Goal: Complete application form

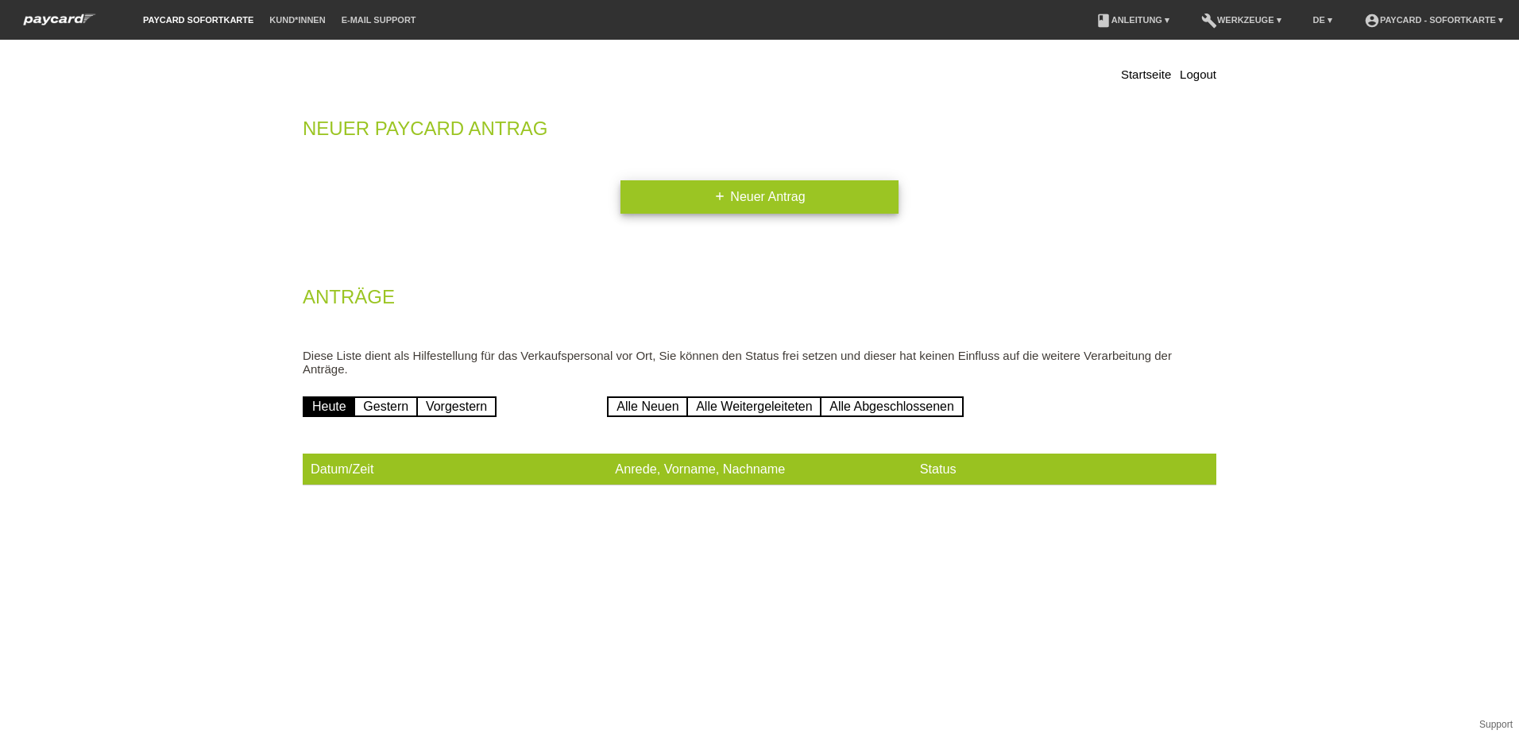
click at [726, 195] on link "add Neuer Antrag" at bounding box center [759, 196] width 278 height 33
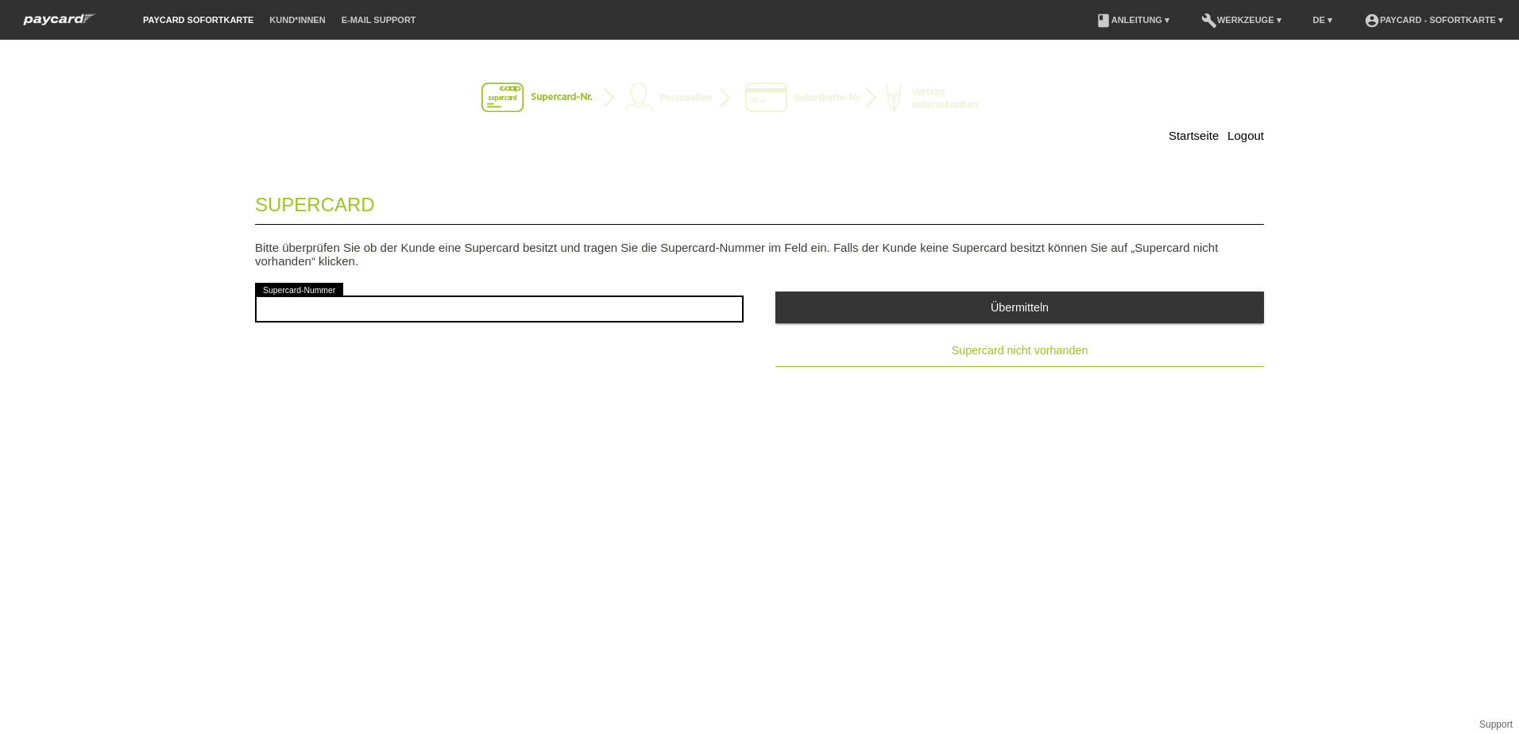
click at [1053, 349] on span "Supercard nicht vorhanden" at bounding box center [1020, 350] width 137 height 13
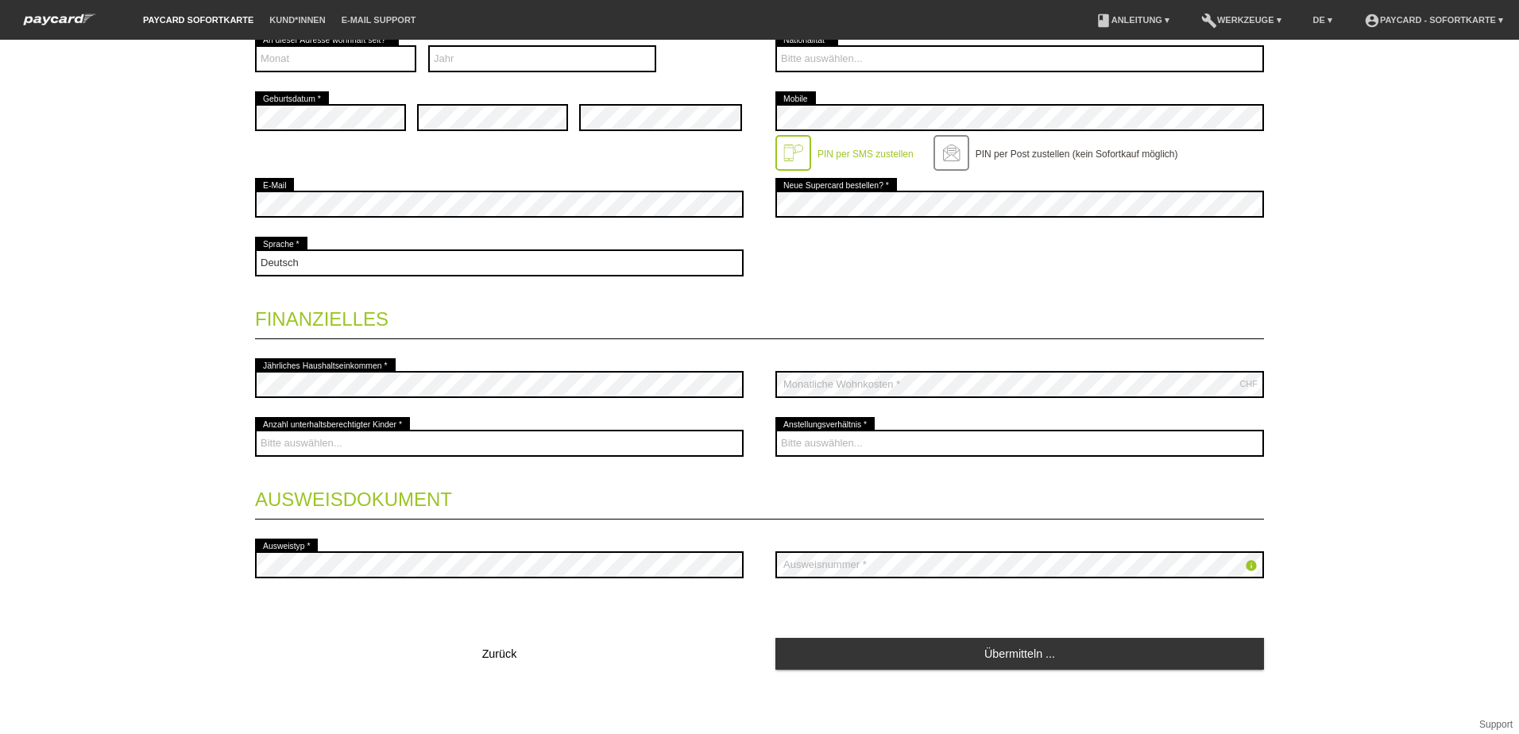
scroll to position [405, 0]
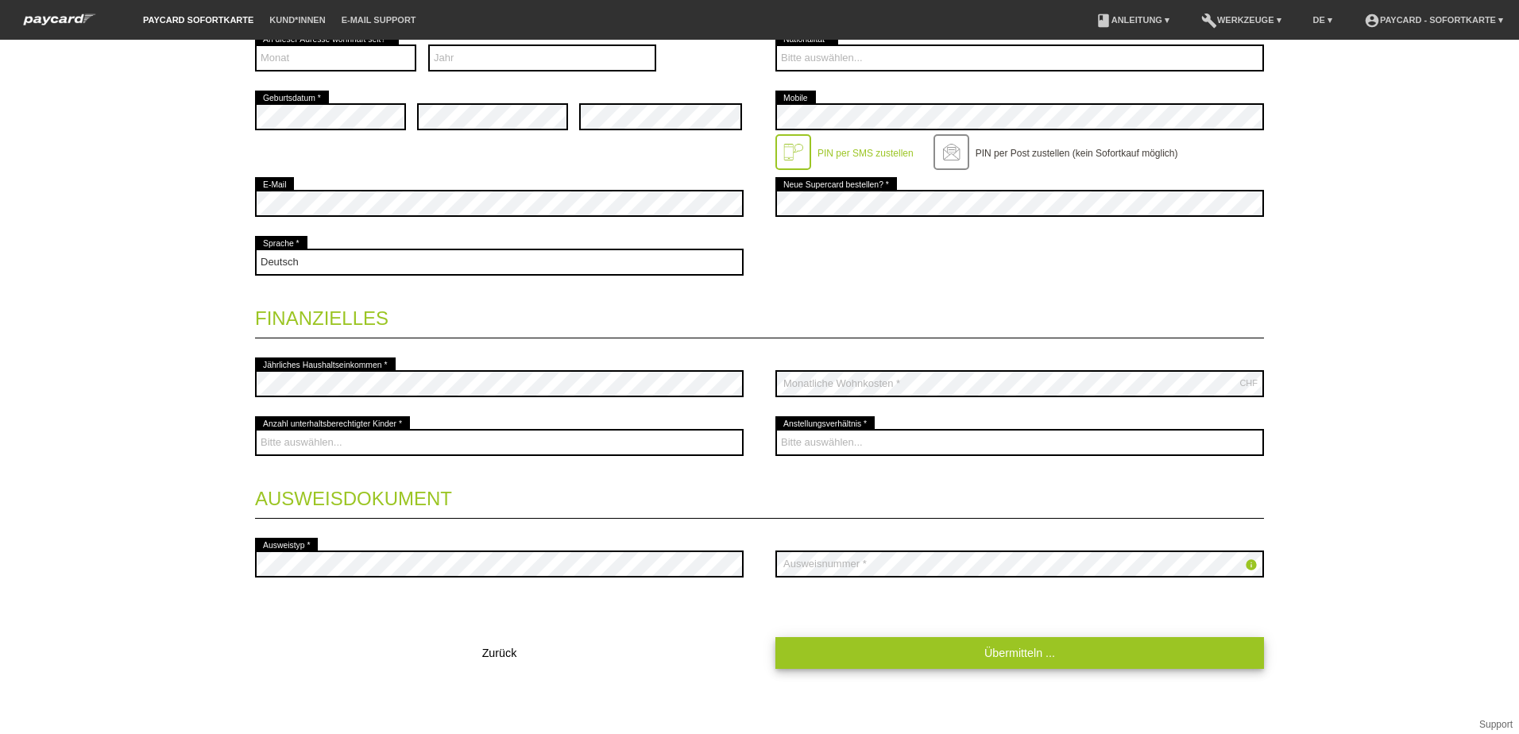
click at [957, 647] on link "Übermitteln ..." at bounding box center [1019, 652] width 489 height 31
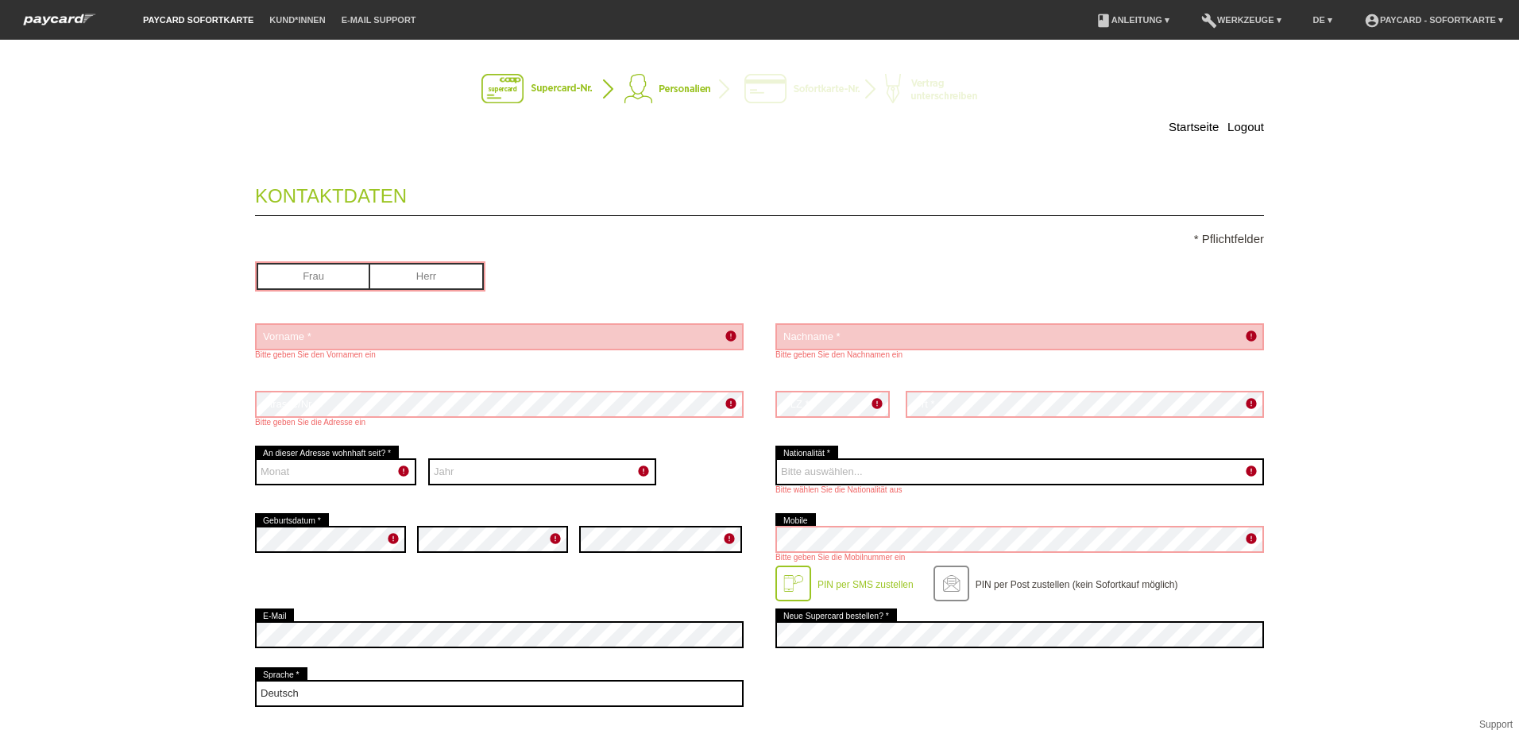
scroll to position [0, 0]
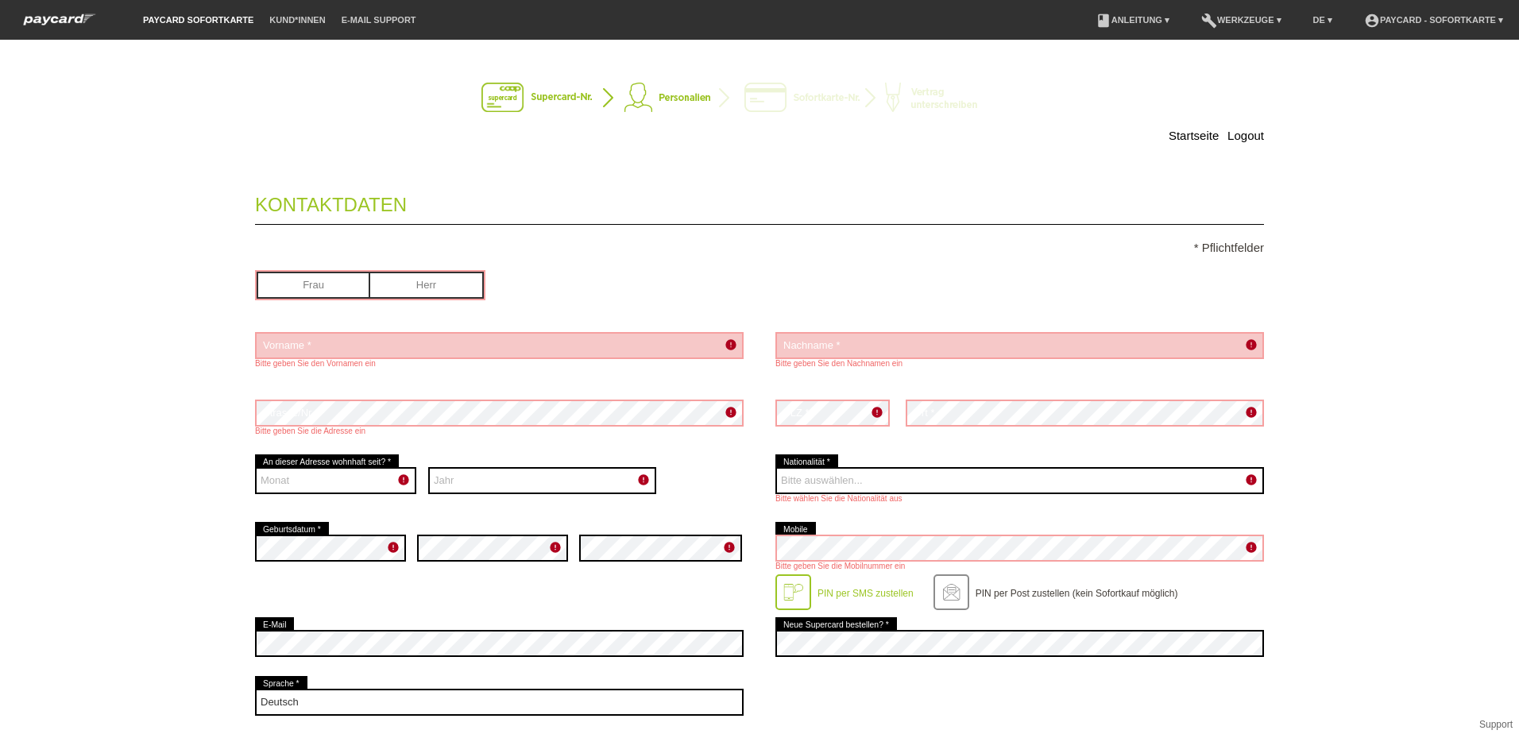
click at [200, 21] on link "paycard Sofortkarte" at bounding box center [198, 20] width 126 height 10
